Goal: Obtain resource: Download file/media

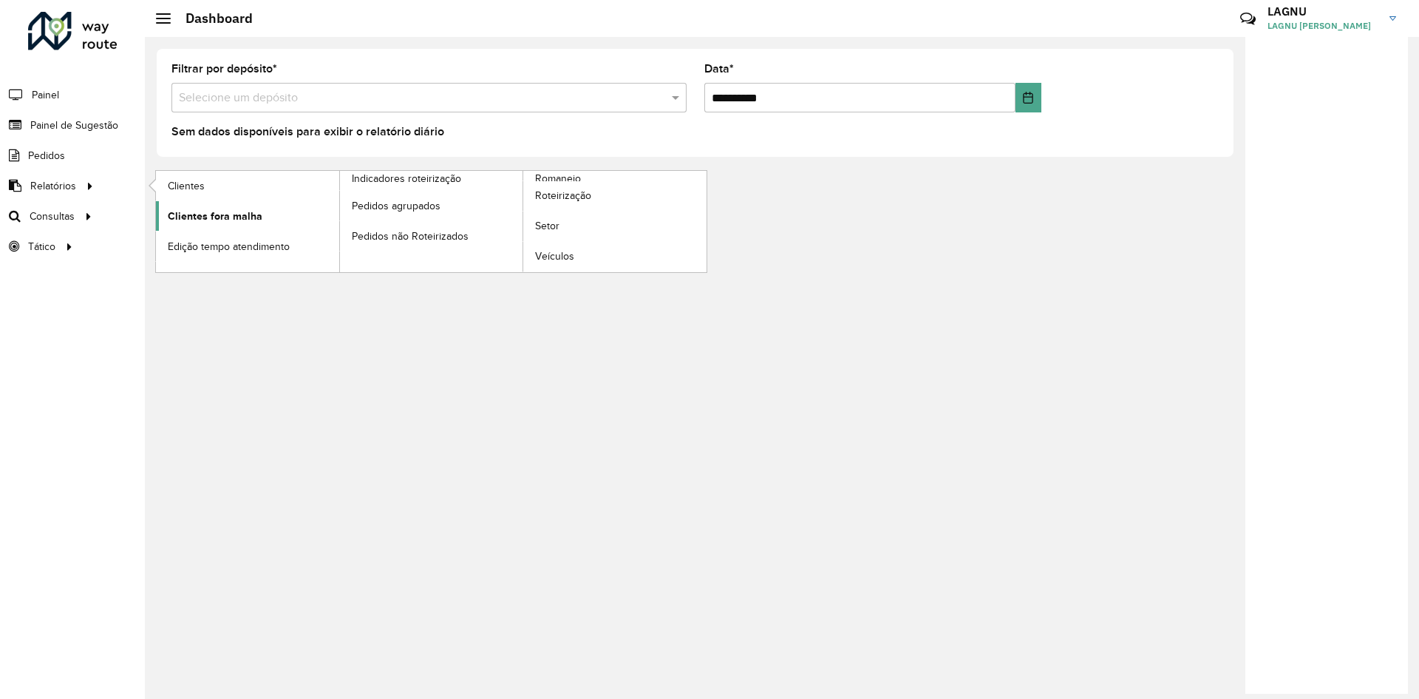
drag, startPoint x: 171, startPoint y: 183, endPoint x: 170, endPoint y: 206, distance: 22.2
click at [172, 183] on span "Clientes" at bounding box center [186, 186] width 37 height 16
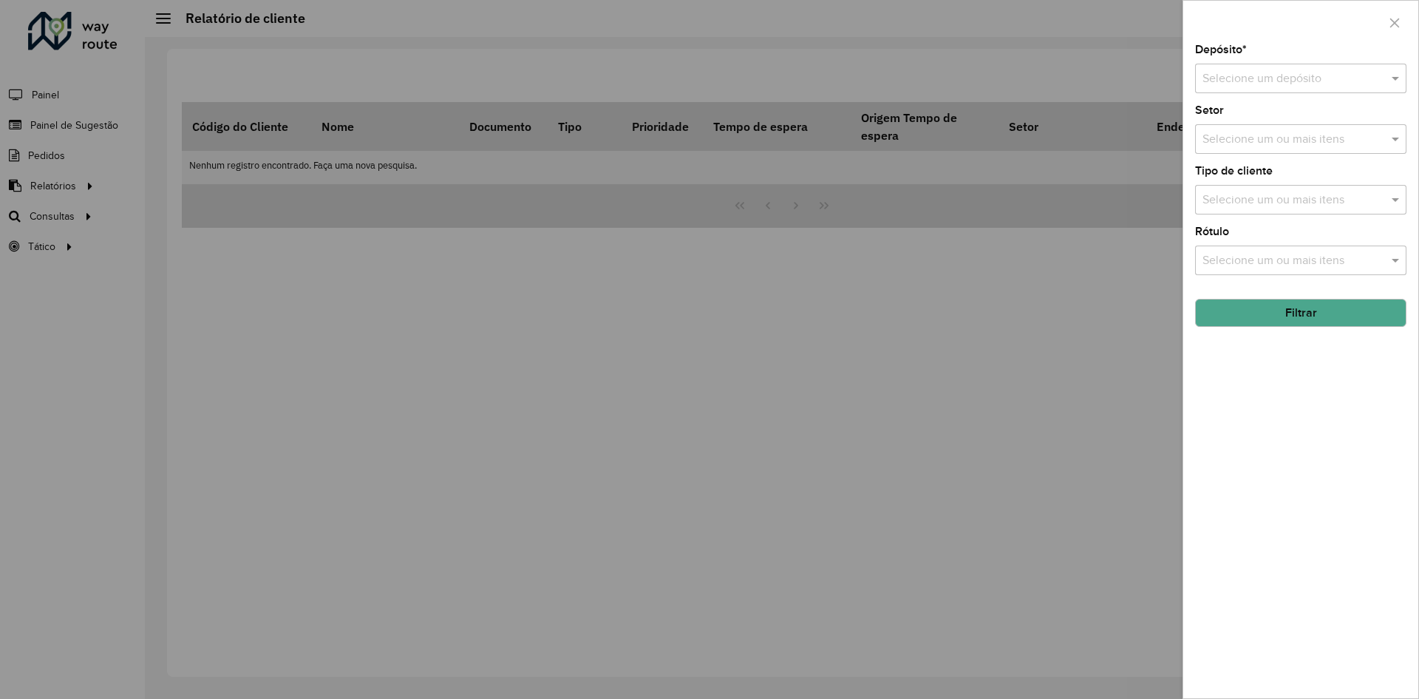
click at [1247, 78] on input "text" at bounding box center [1286, 79] width 167 height 18
click at [1255, 148] on span "CDD Manaus" at bounding box center [1235, 146] width 67 height 13
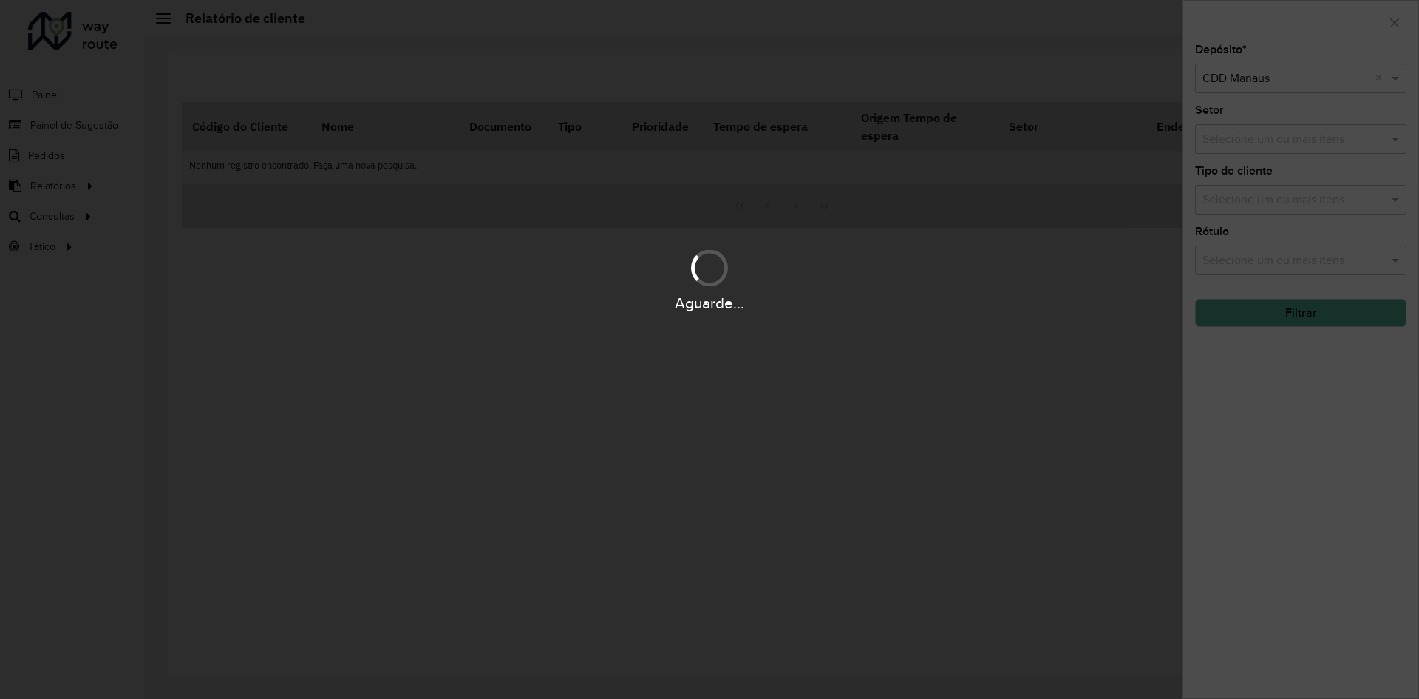
click at [1121, 199] on div "Aguarde..." at bounding box center [709, 349] width 1419 height 699
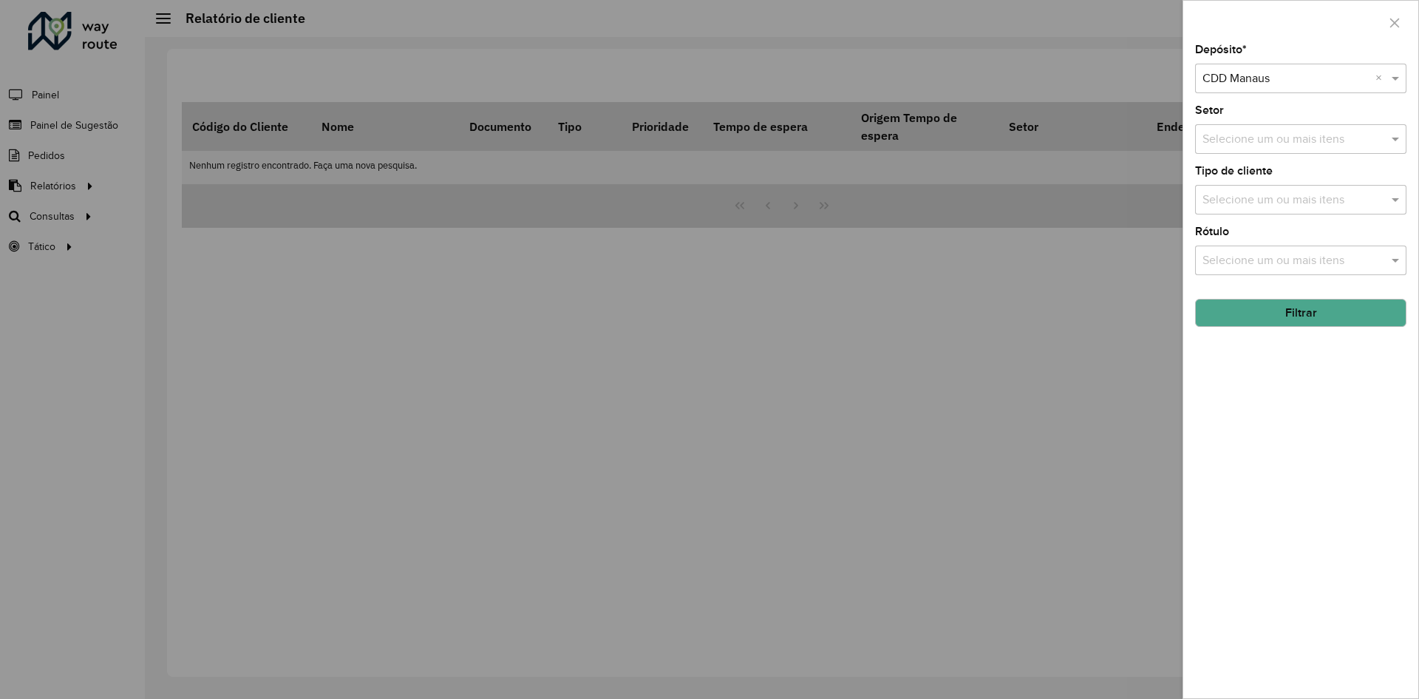
click at [1241, 322] on button "Filtrar" at bounding box center [1300, 313] width 211 height 28
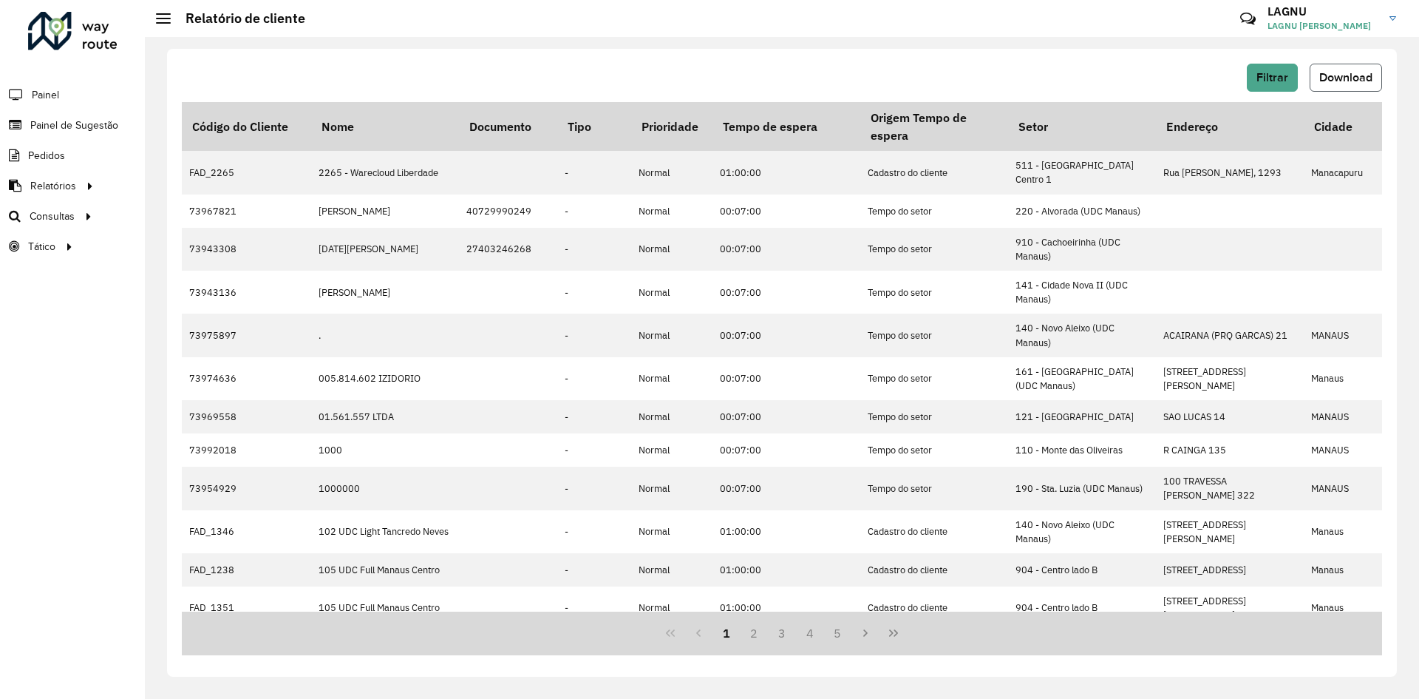
click at [1328, 77] on span "Download" at bounding box center [1346, 77] width 53 height 13
